Goal: Navigation & Orientation: Find specific page/section

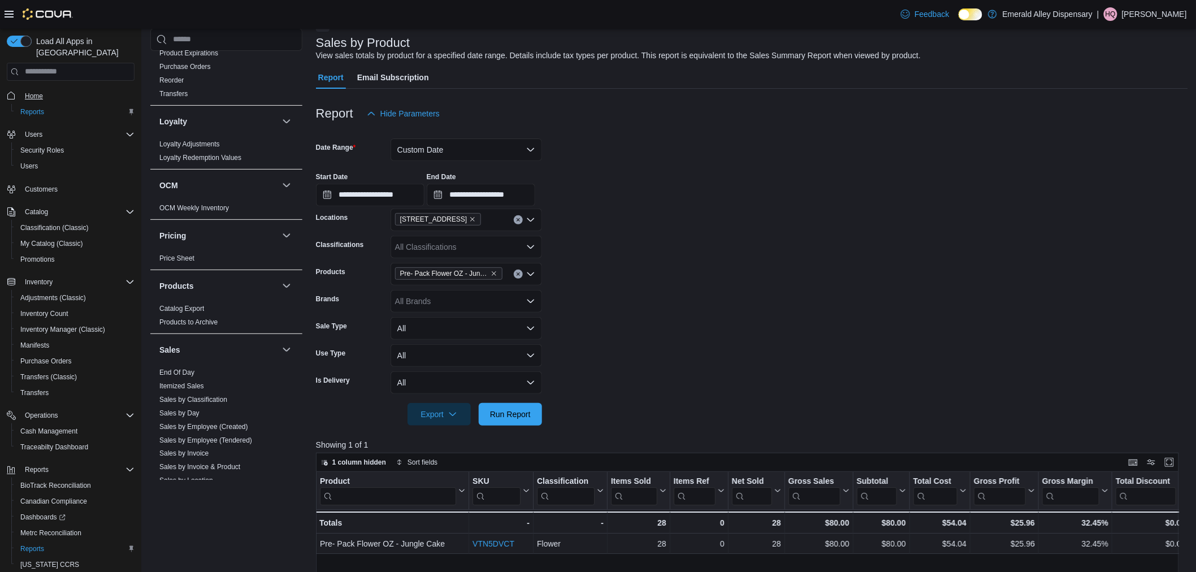
scroll to position [63, 0]
click at [38, 92] on span "Home" at bounding box center [34, 96] width 18 height 9
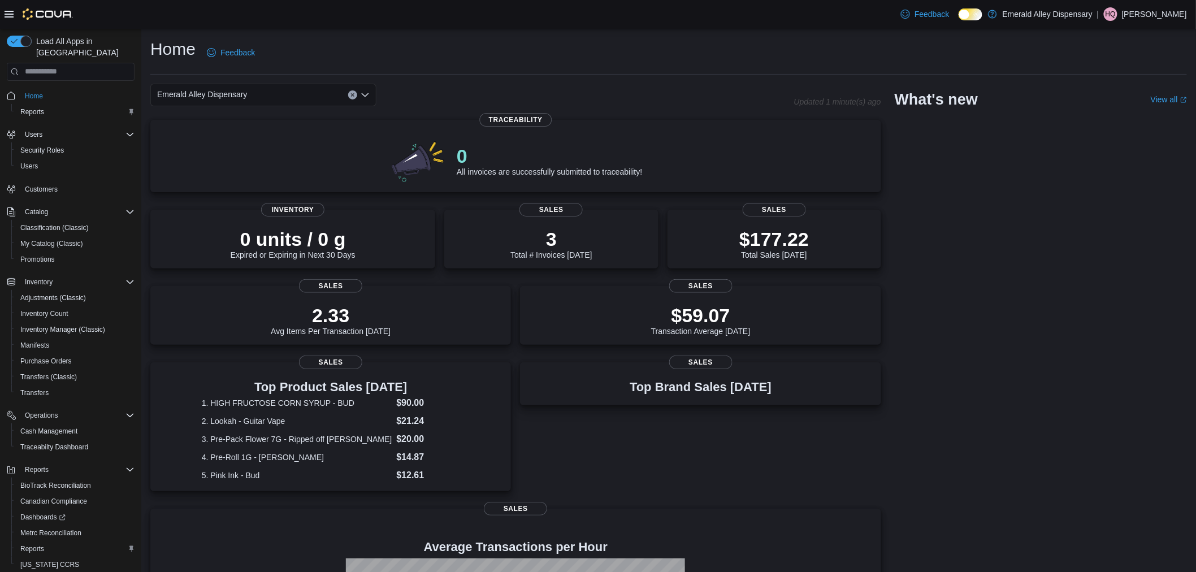
click at [74, 182] on span "Customers" at bounding box center [77, 189] width 114 height 14
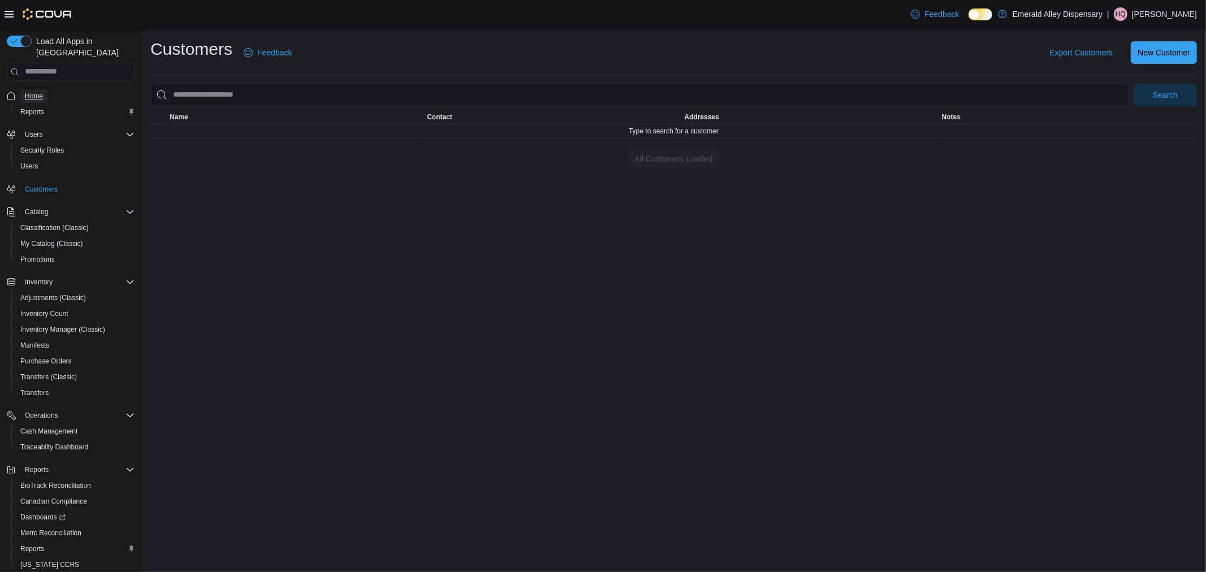
click at [38, 89] on span "Home" at bounding box center [34, 96] width 18 height 14
